Goal: Task Accomplishment & Management: Complete application form

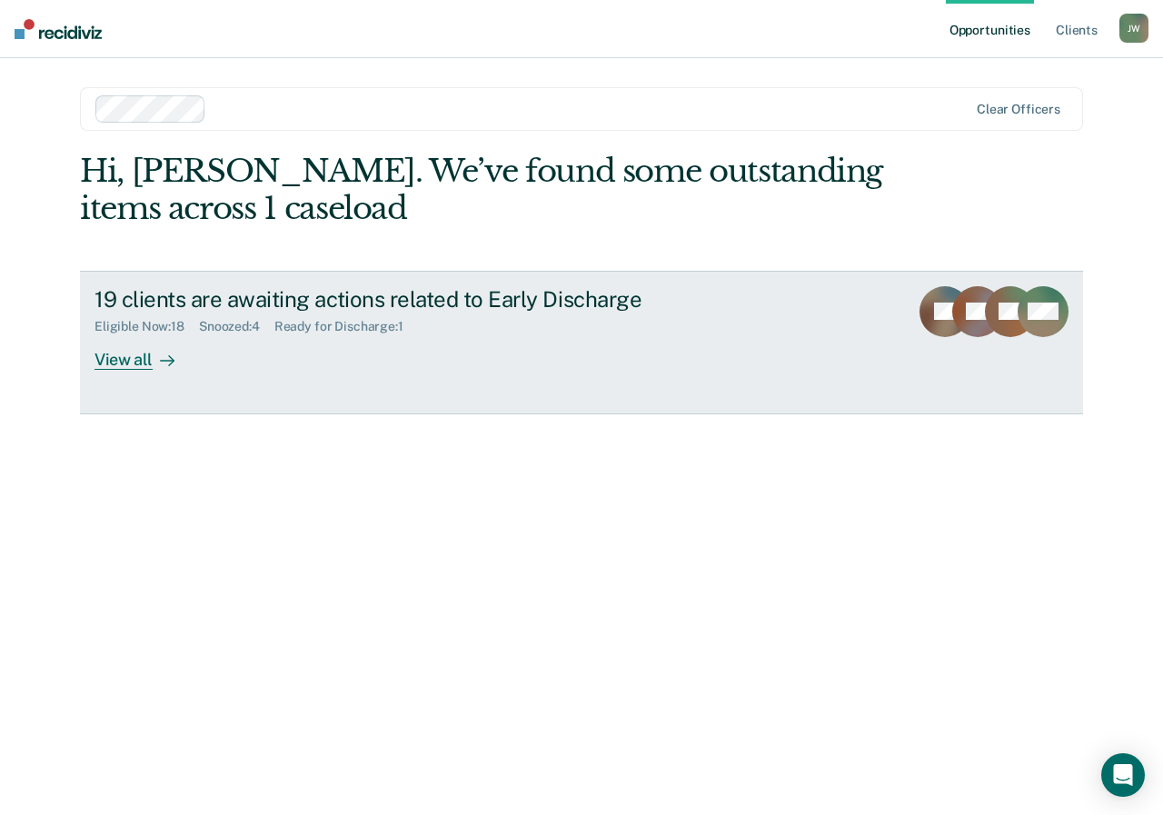
click at [135, 364] on div "View all" at bounding box center [146, 351] width 102 height 35
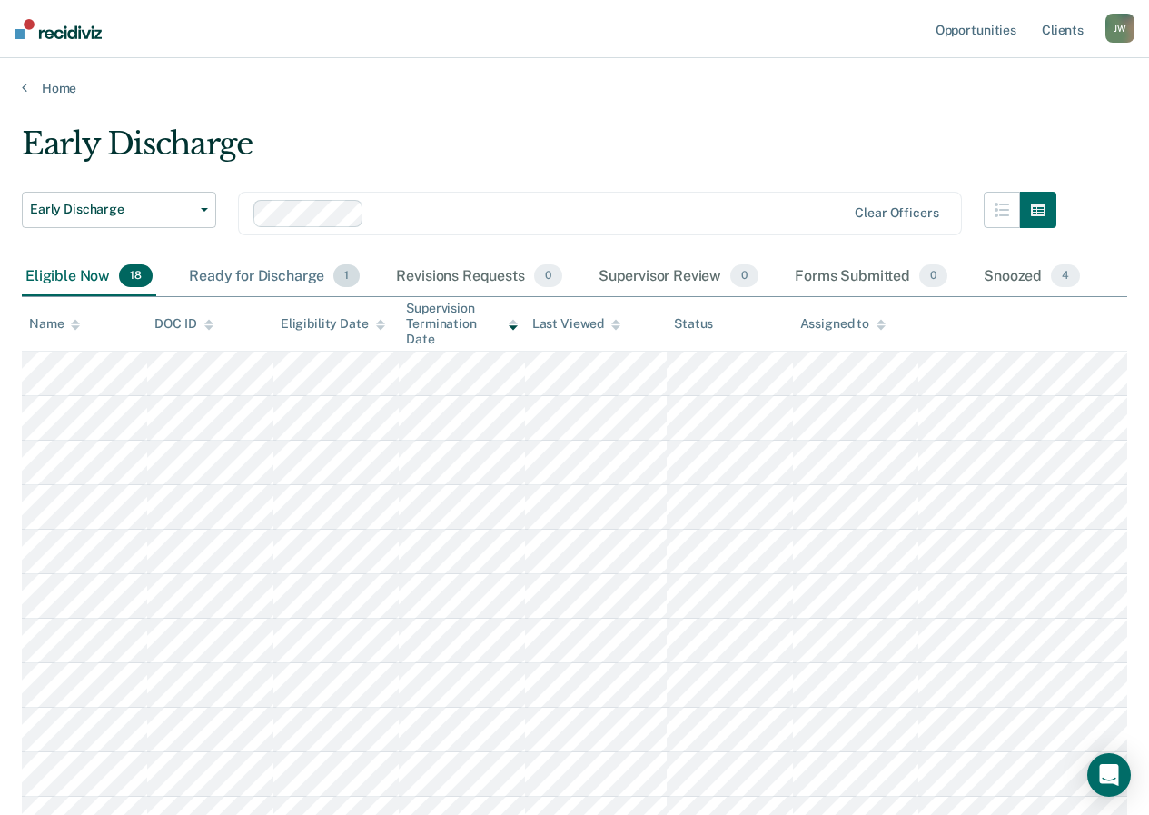
click at [275, 273] on div "Ready for Discharge 1" at bounding box center [274, 277] width 178 height 40
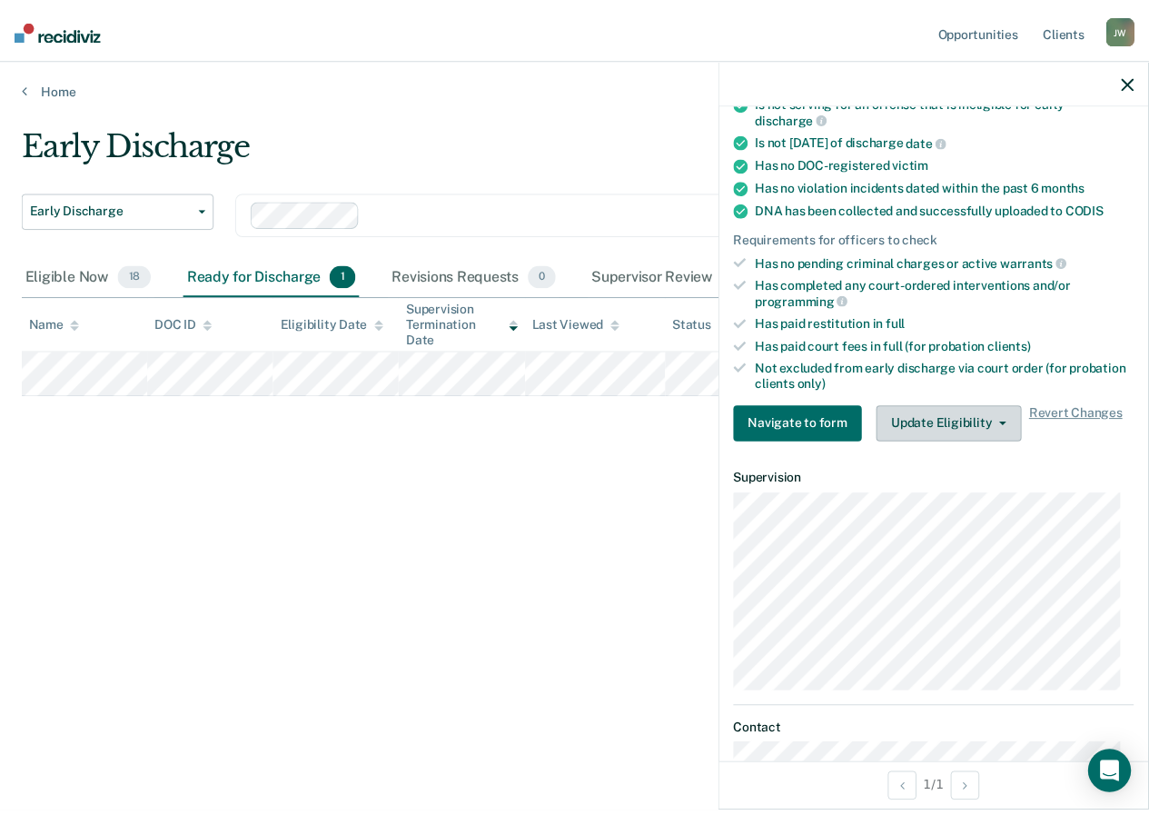
scroll to position [347, 0]
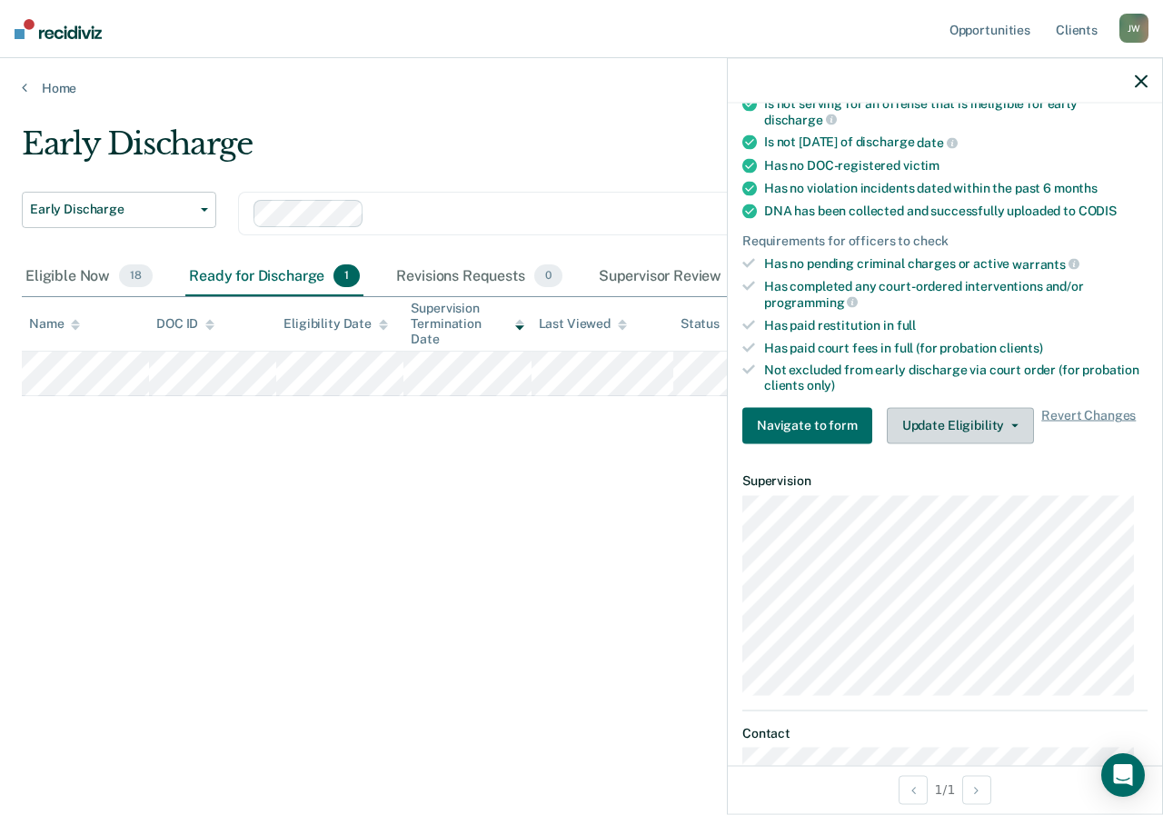
click at [1009, 426] on button "Update Eligibility" at bounding box center [960, 425] width 147 height 36
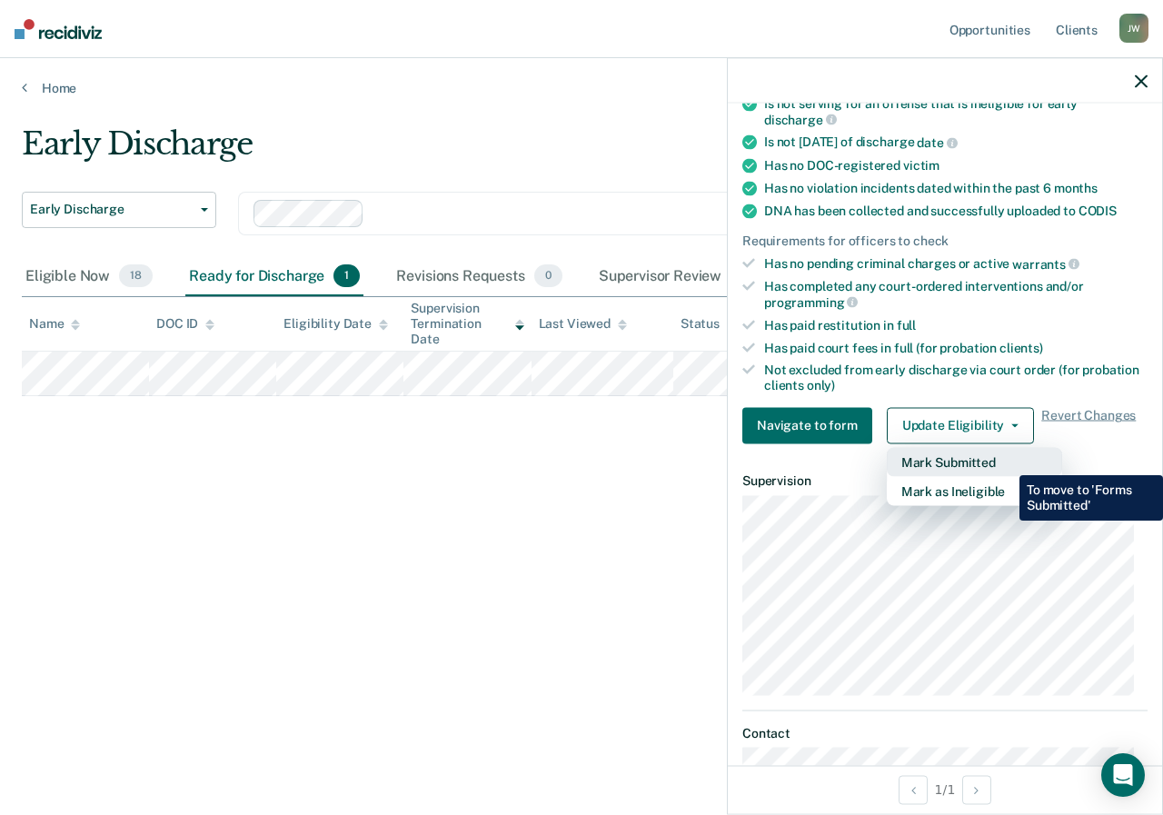
click at [1006, 462] on button "Mark Submitted" at bounding box center [974, 461] width 175 height 29
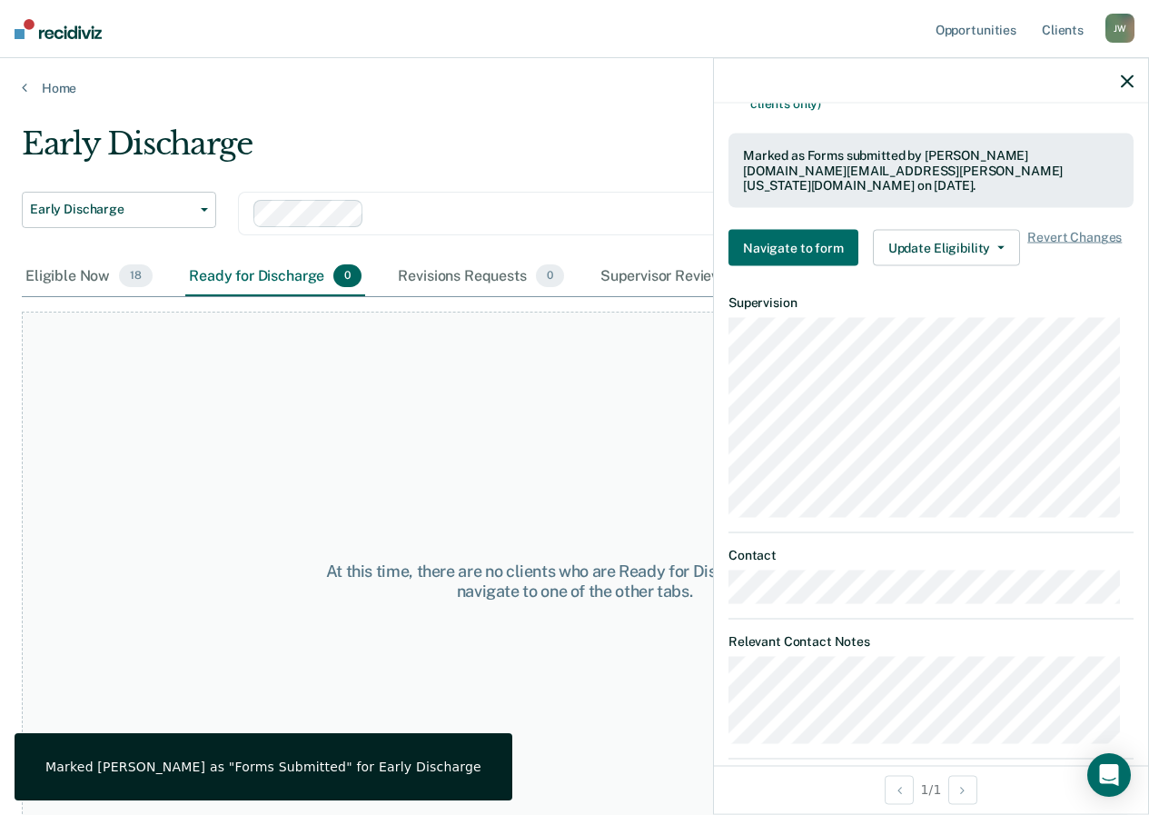
scroll to position [642, 0]
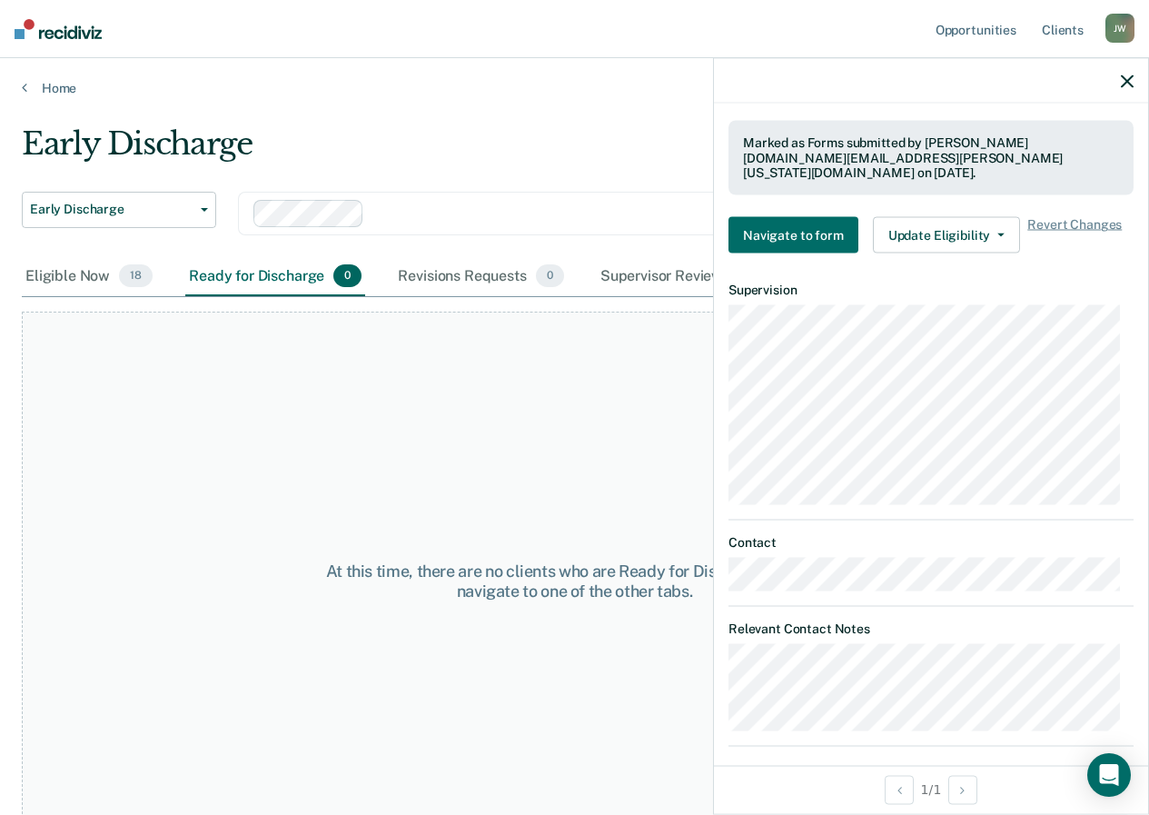
click at [1128, 83] on icon "button" at bounding box center [1127, 81] width 13 height 13
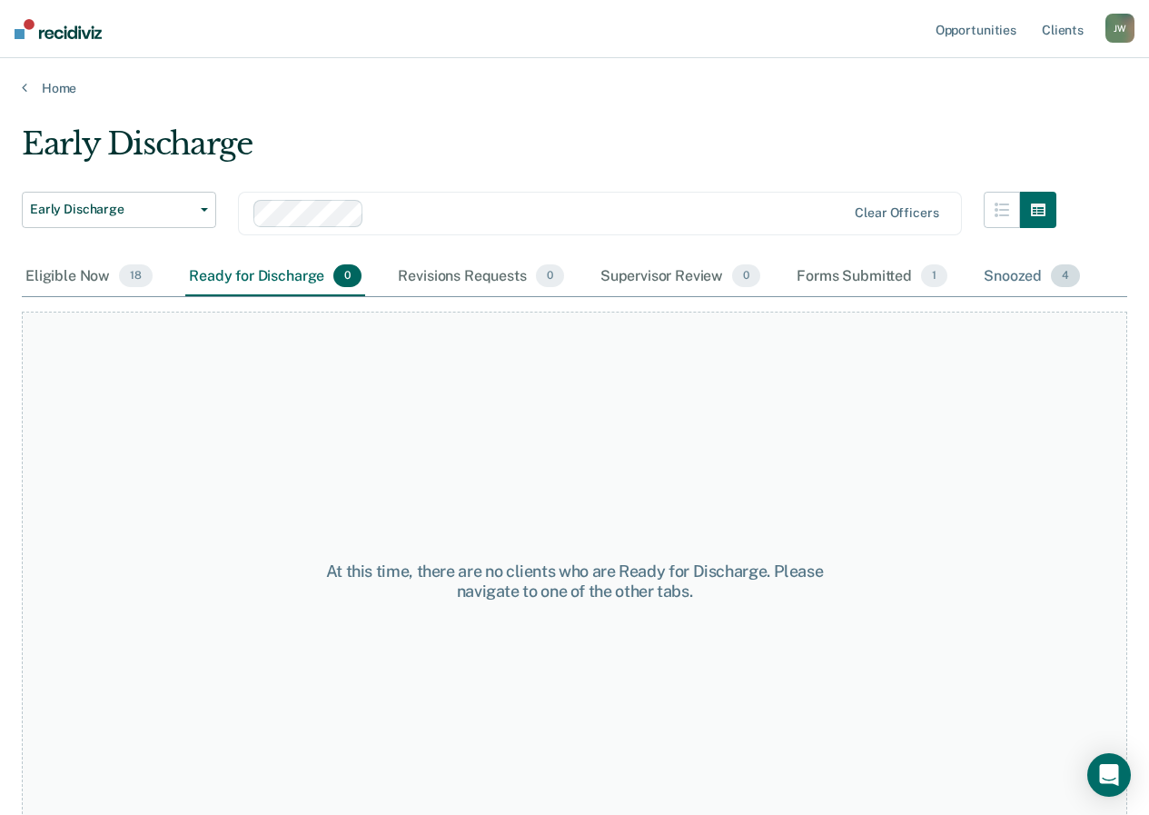
click at [1039, 272] on div "Snoozed 4" at bounding box center [1032, 277] width 104 height 40
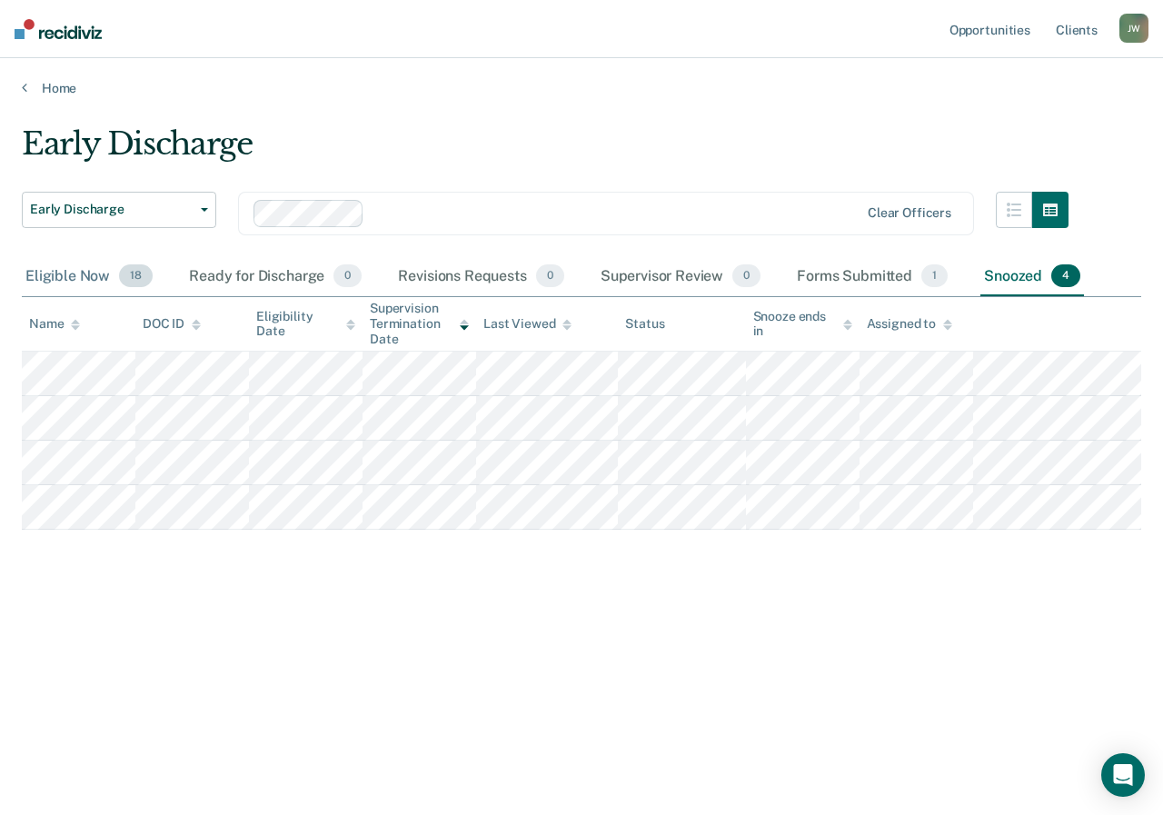
click at [58, 284] on div "Eligible Now 18" at bounding box center [89, 277] width 134 height 40
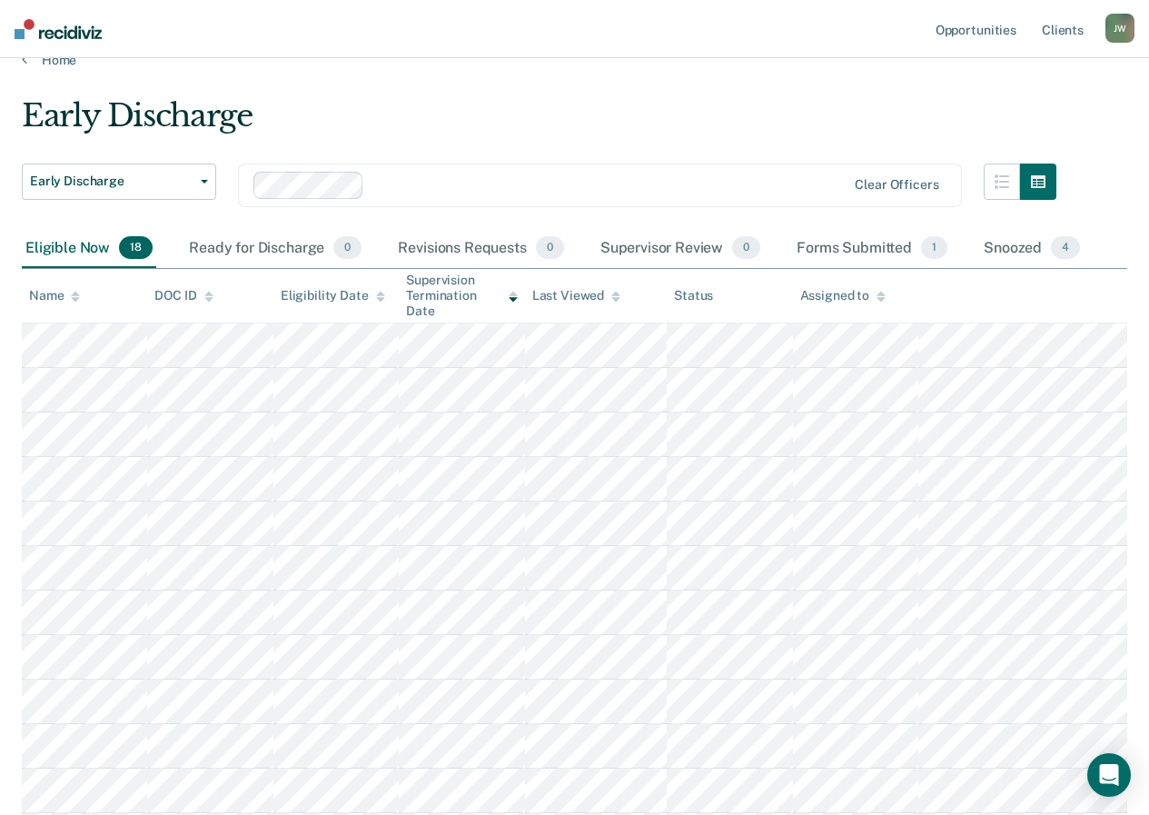
scroll to position [37, 0]
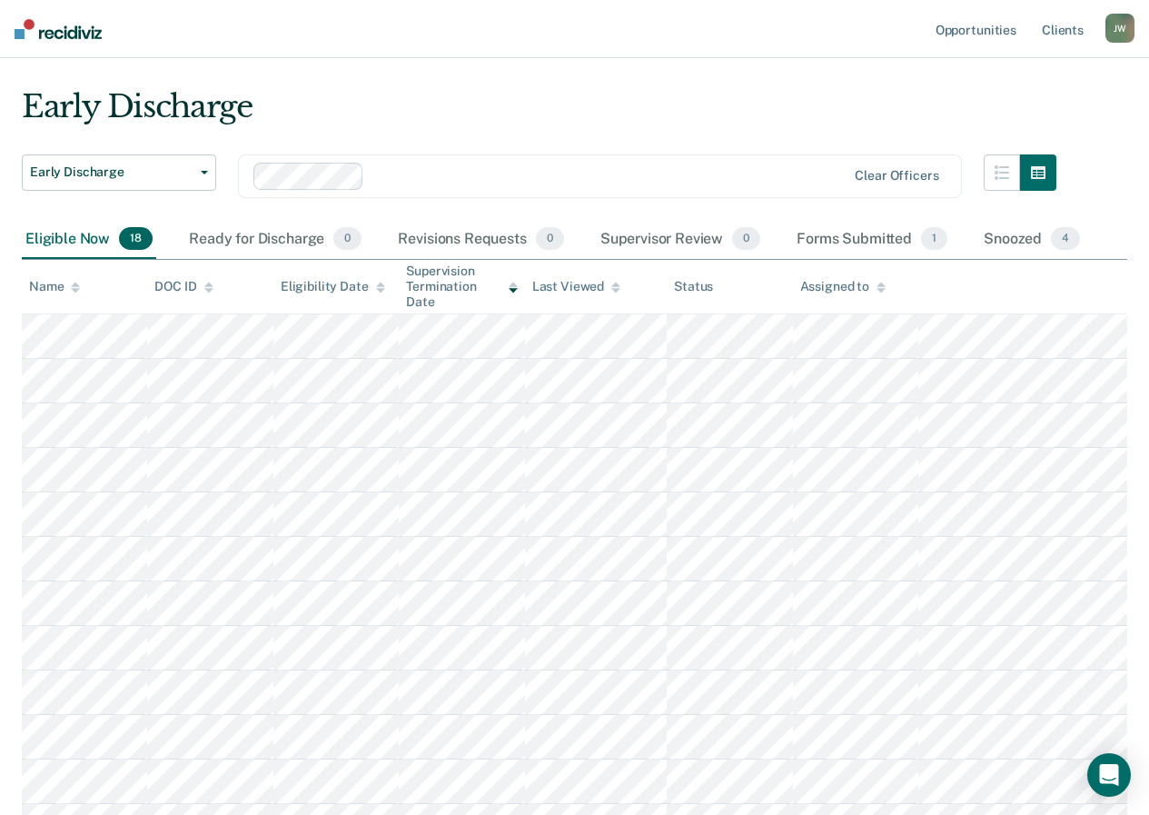
click at [448, 279] on div "Supervision Termination Date" at bounding box center [461, 286] width 111 height 45
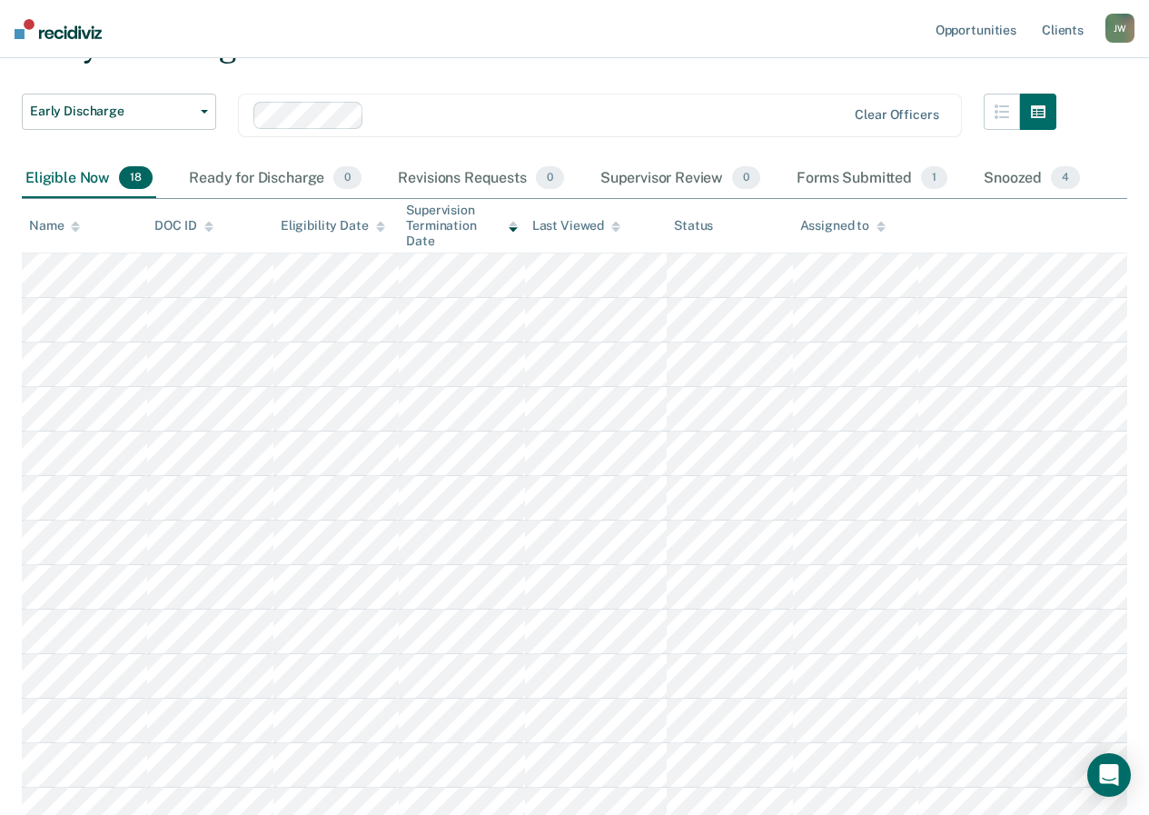
scroll to position [103, 0]
